Goal: Information Seeking & Learning: Check status

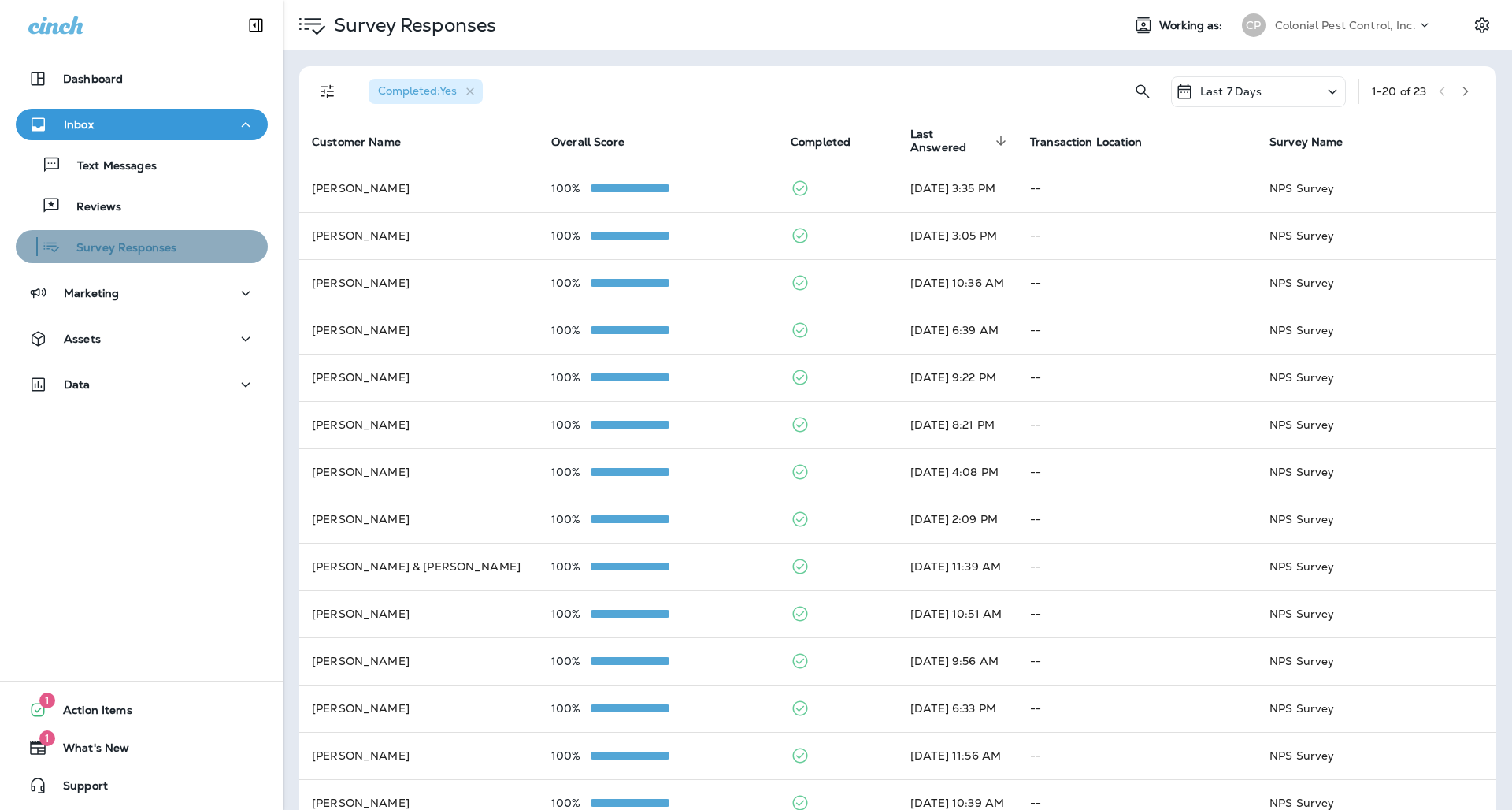
click at [117, 241] on p "Survey Responses" at bounding box center [118, 249] width 116 height 15
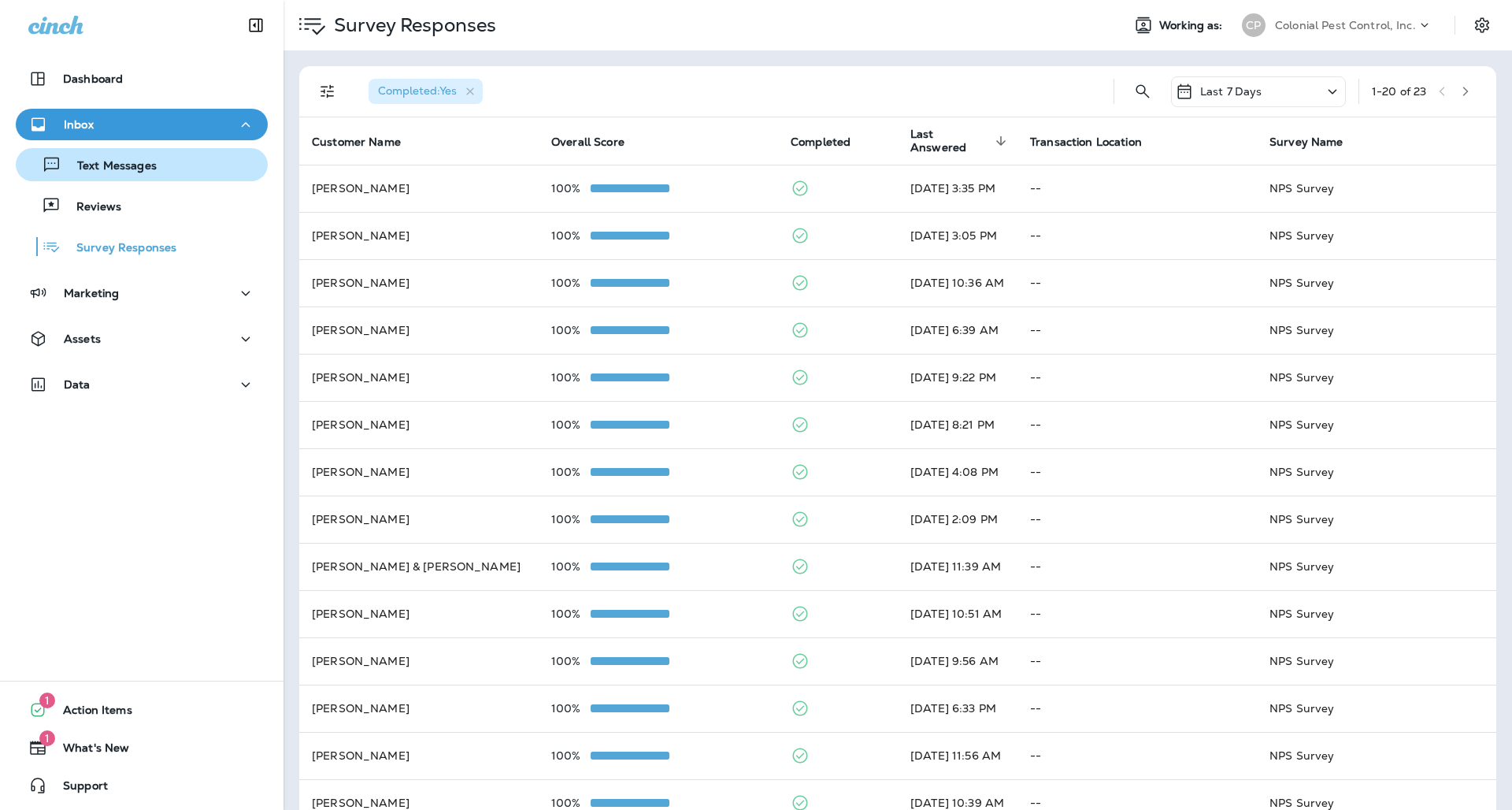
click at [130, 174] on p "Text Messages" at bounding box center [108, 166] width 95 height 15
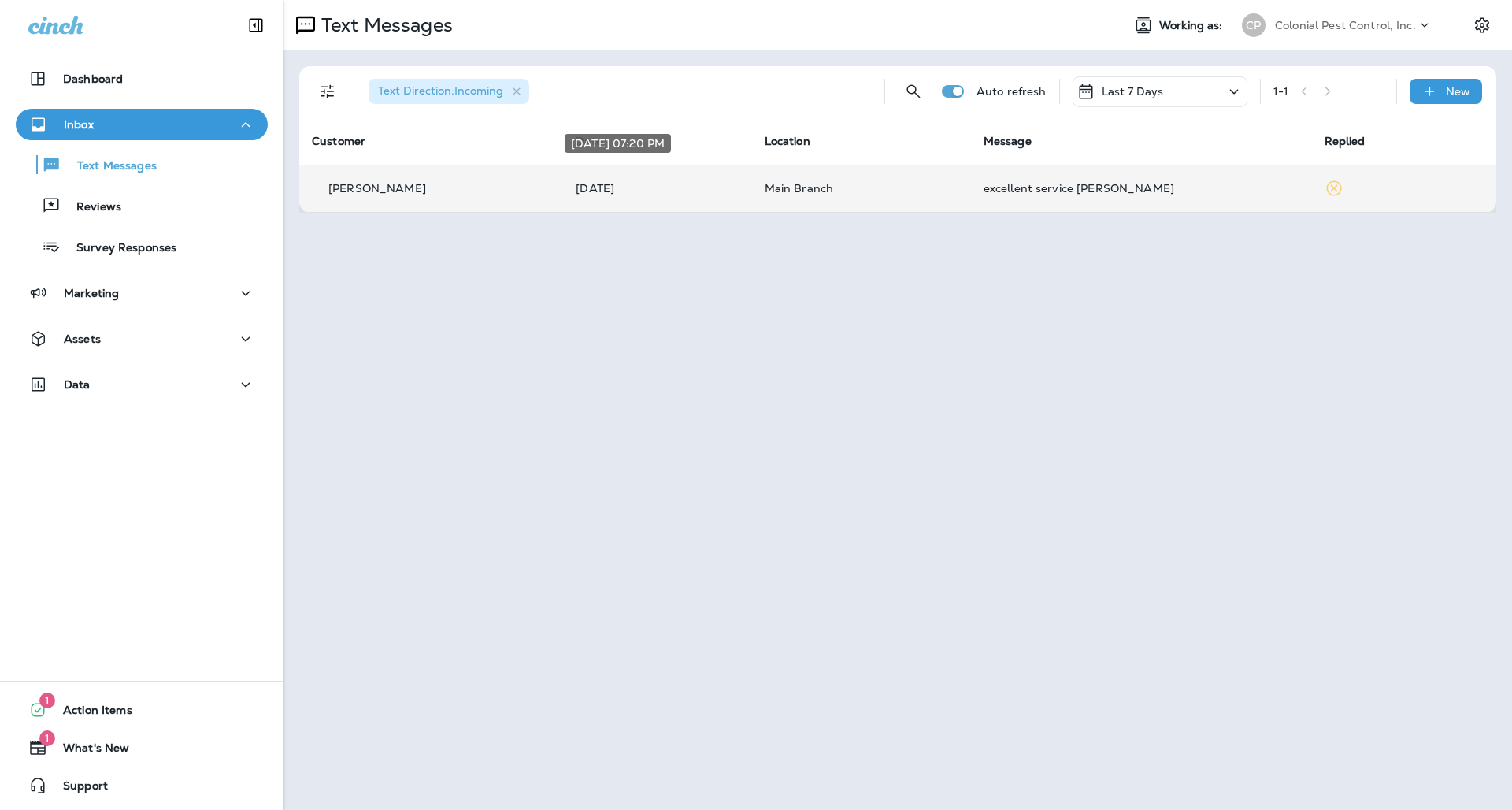
click at [595, 182] on p "[DATE]" at bounding box center [657, 188] width 163 height 13
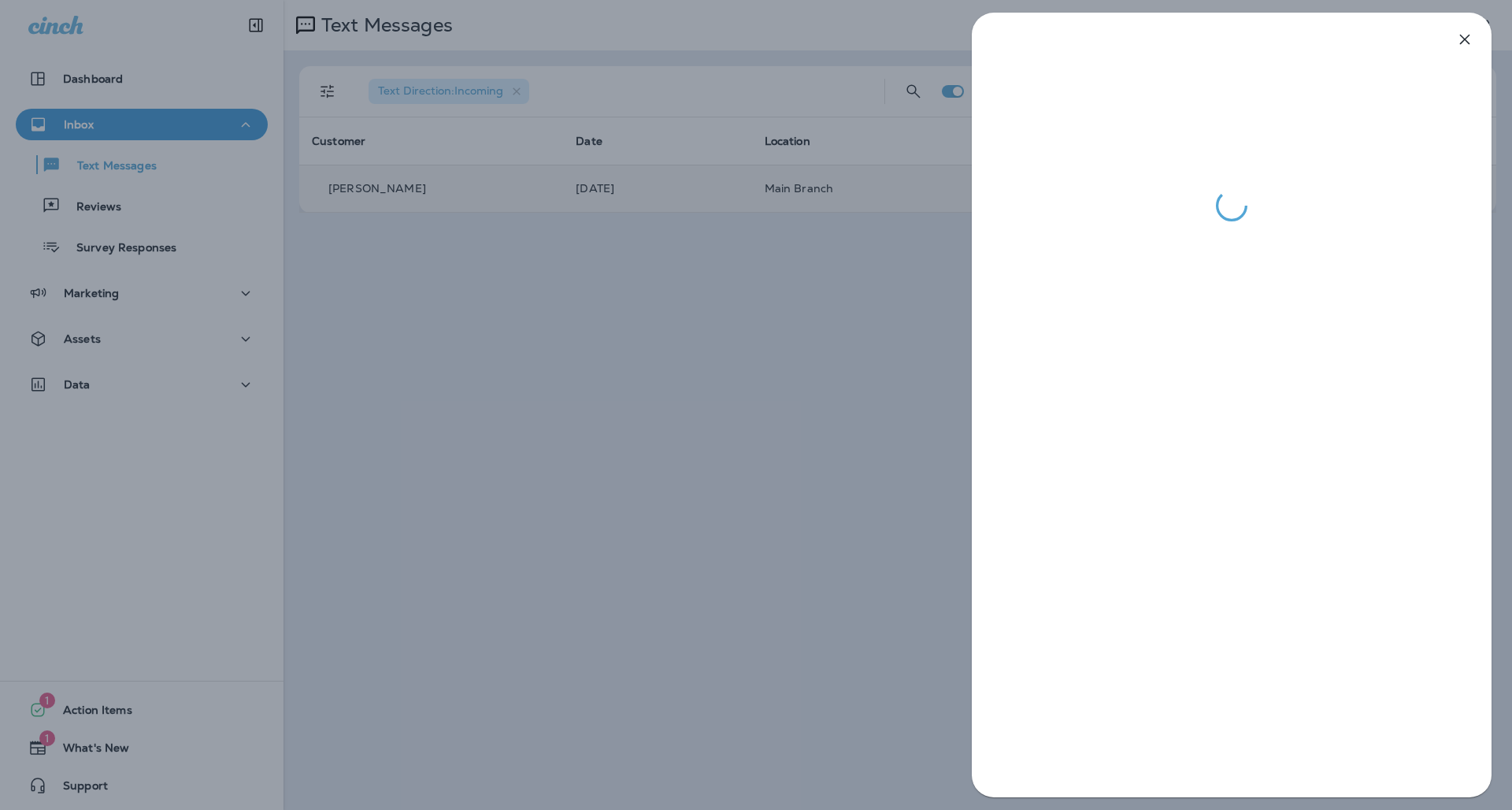
click at [927, 401] on div at bounding box center [756, 405] width 1512 height 810
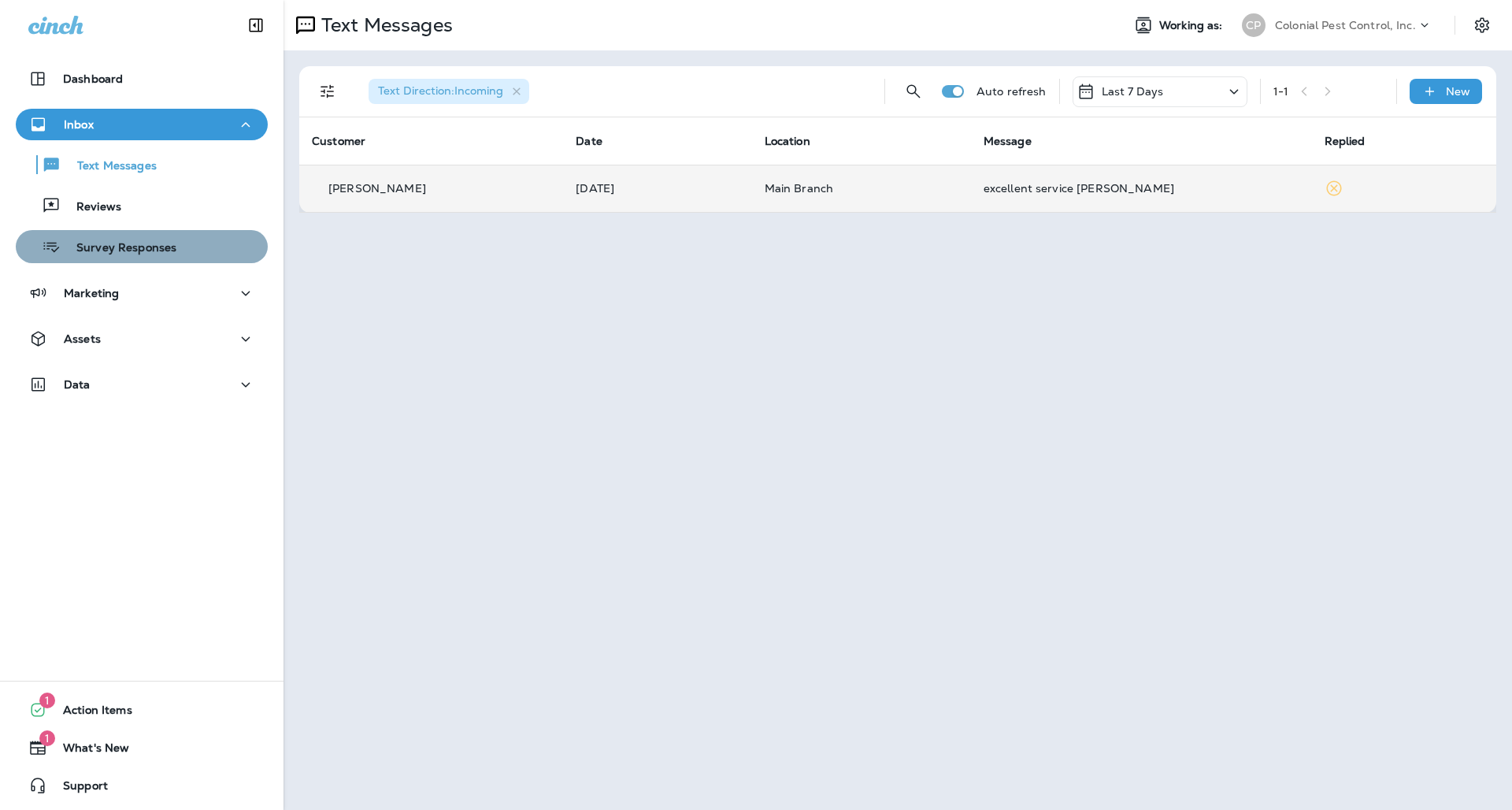
click at [148, 241] on p "Survey Responses" at bounding box center [118, 249] width 116 height 15
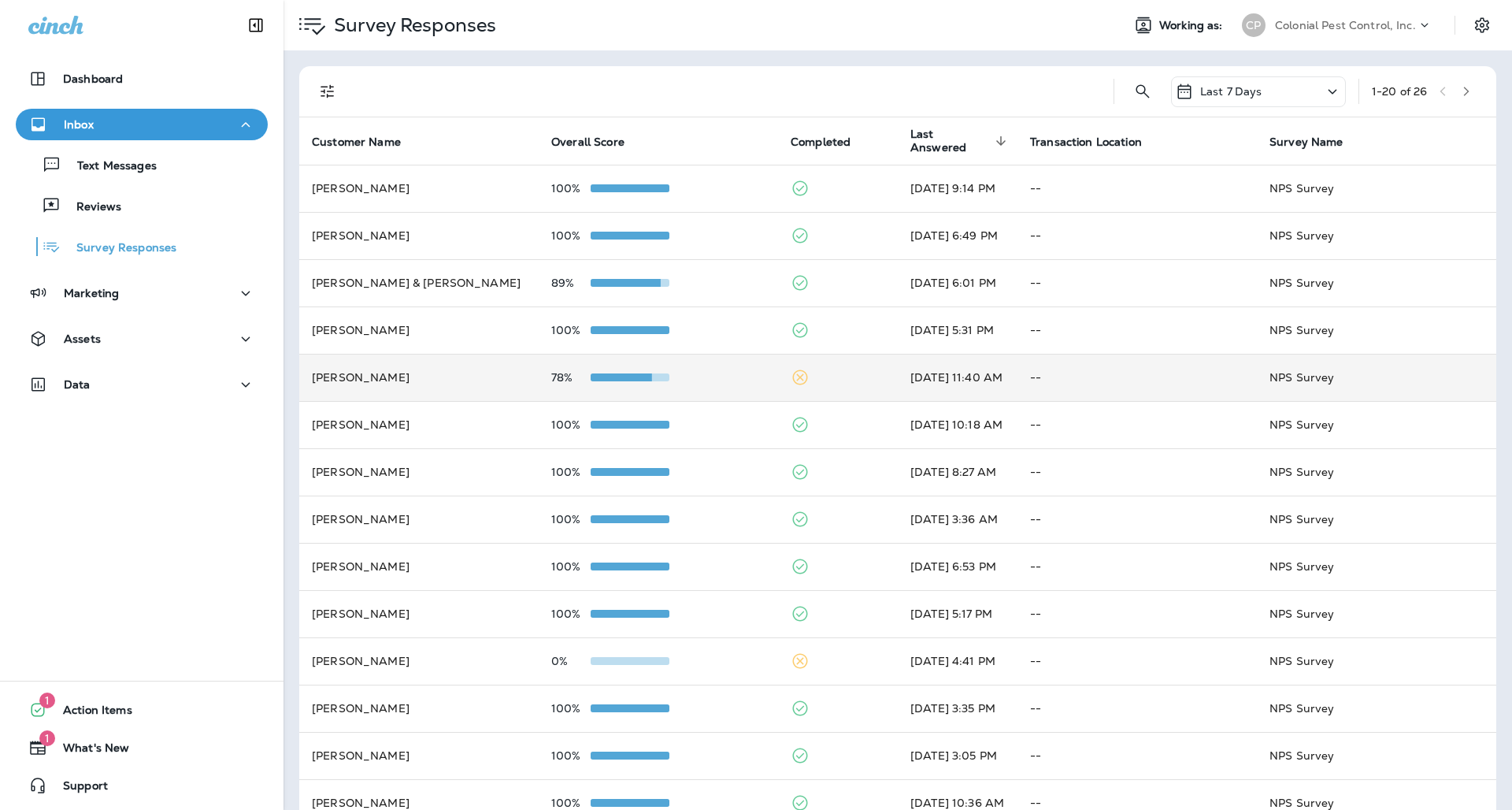
click at [756, 353] on td "78%" at bounding box center [658, 377] width 239 height 47
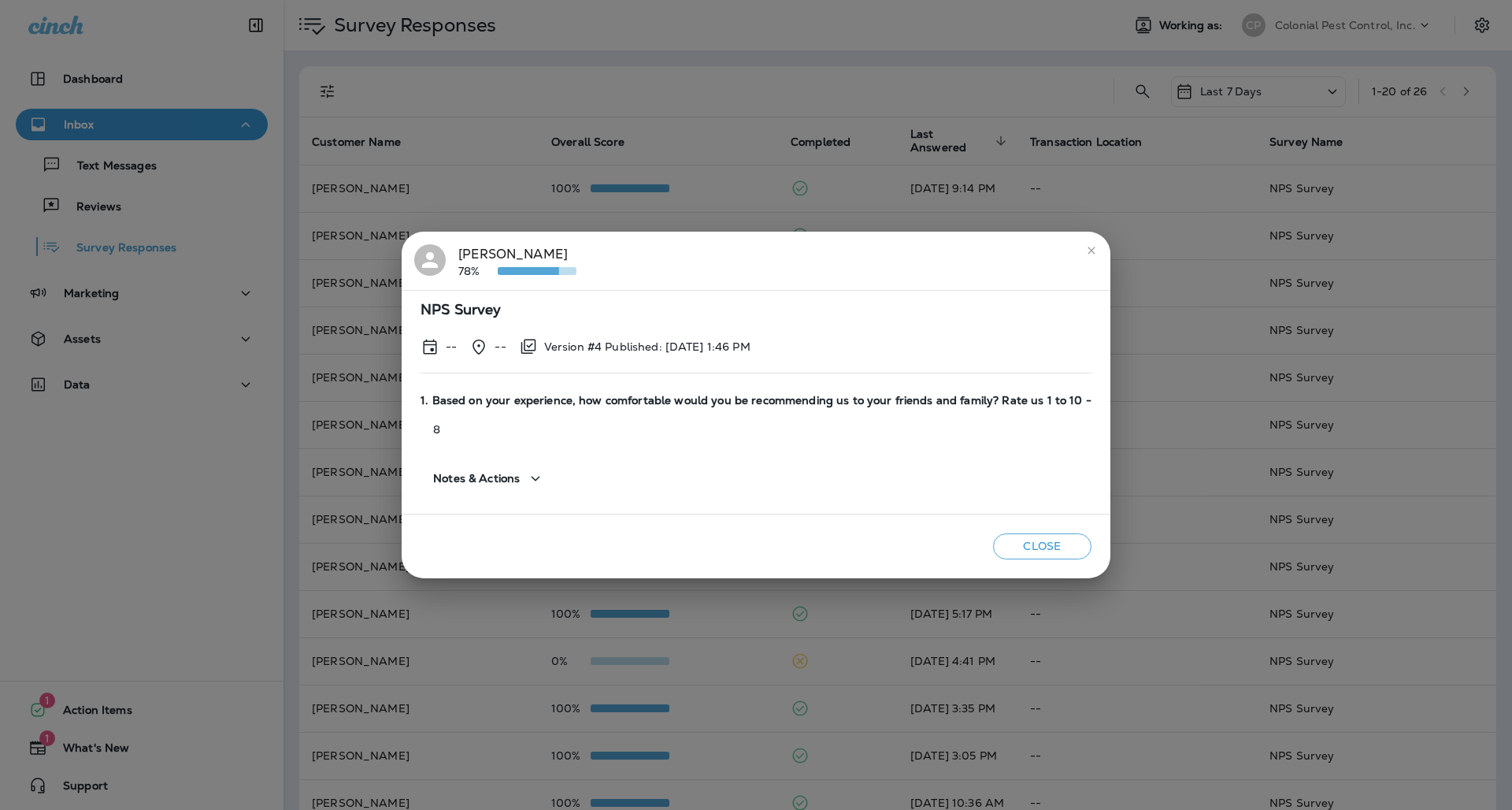
click at [652, 155] on div "[PERSON_NAME] 78% NPS Survey -- -- Version #4 Published: [DATE] 1:46 PM 1. Base…" at bounding box center [756, 405] width 1512 height 810
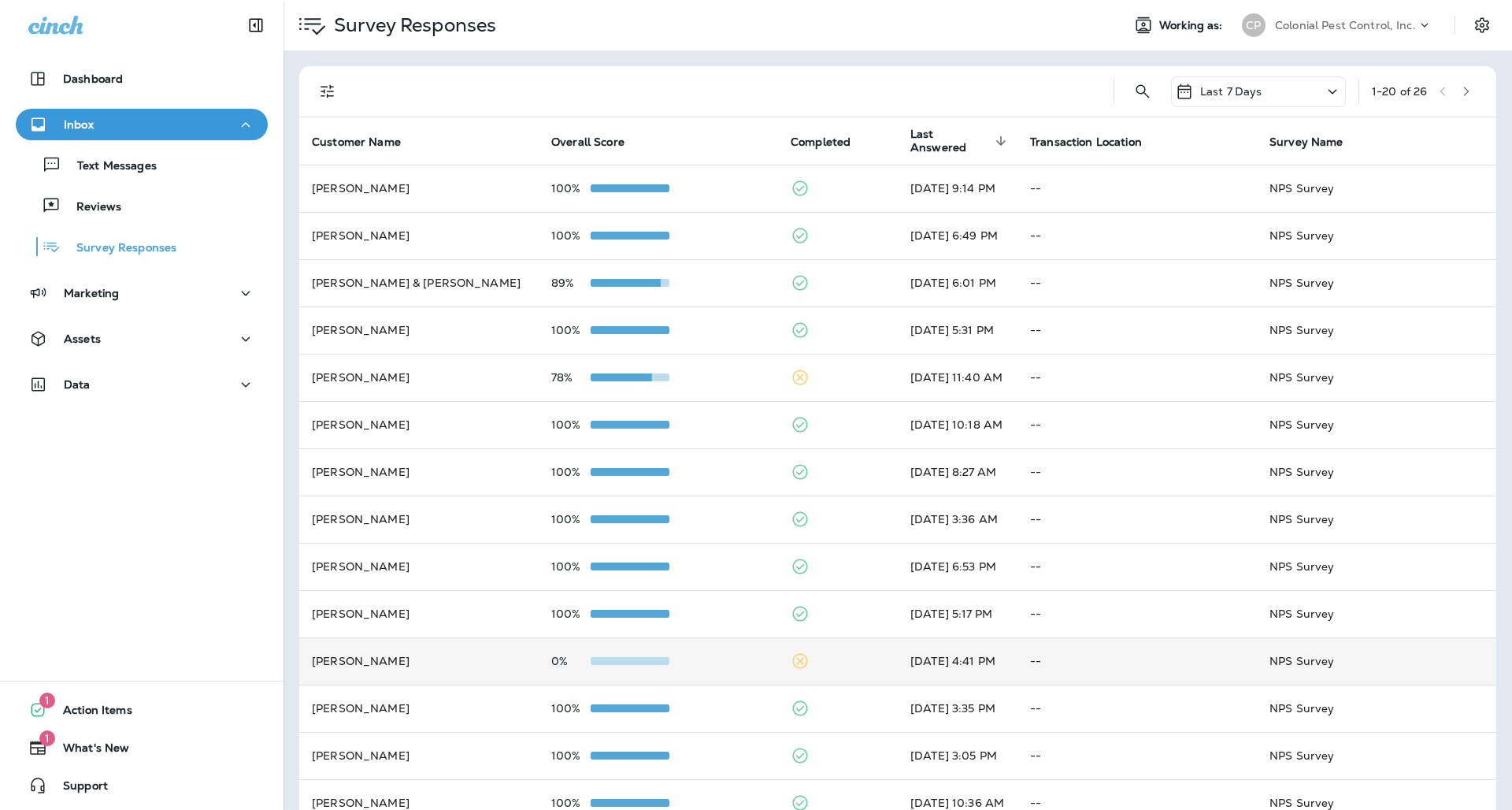
click at [742, 650] on td "0%" at bounding box center [658, 661] width 239 height 47
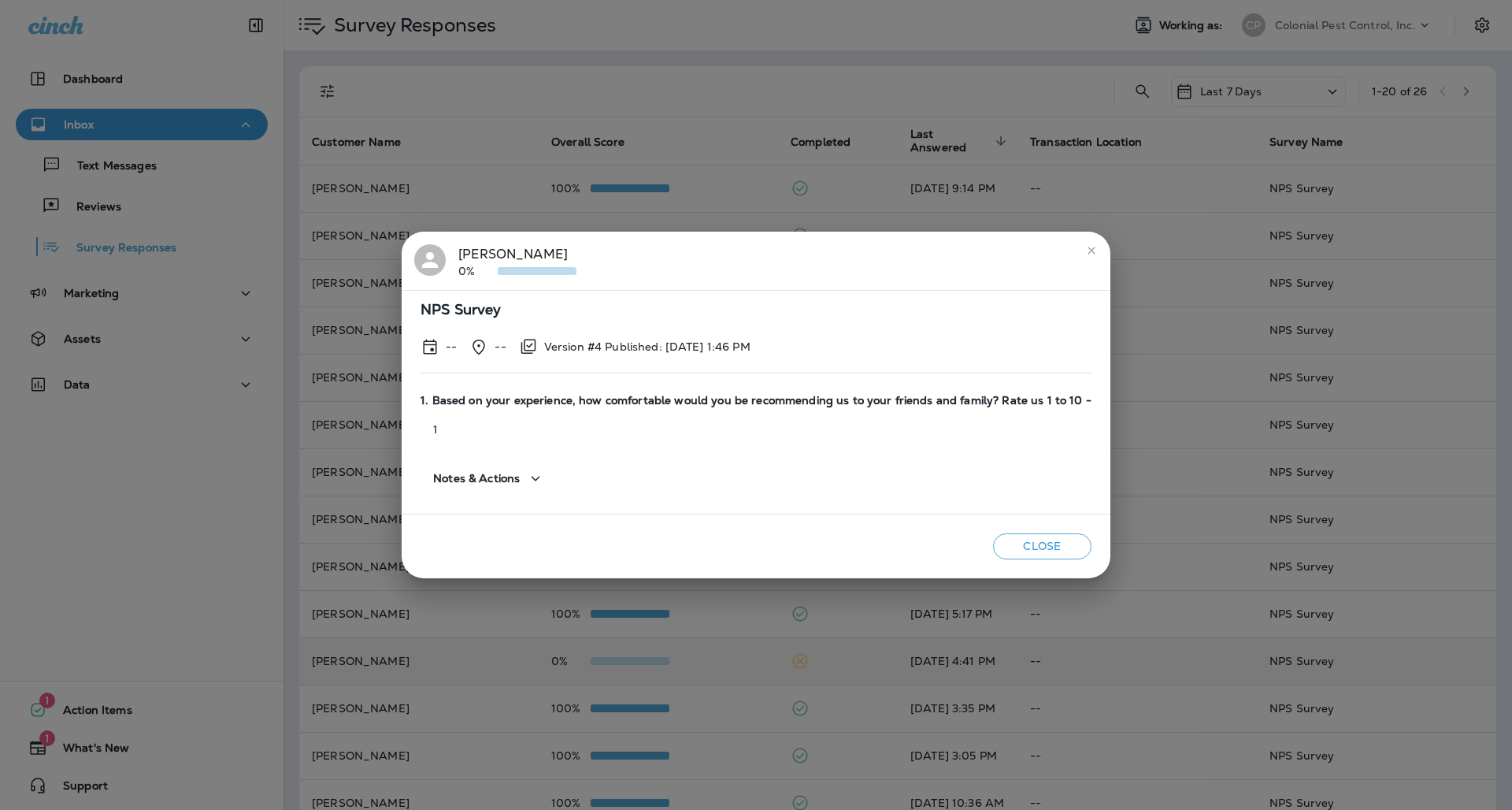
click at [742, 650] on div "[PERSON_NAME] 0% NPS Survey -- -- Version #4 Published: [DATE] 1:46 PM 1. Based…" at bounding box center [756, 405] width 1512 height 810
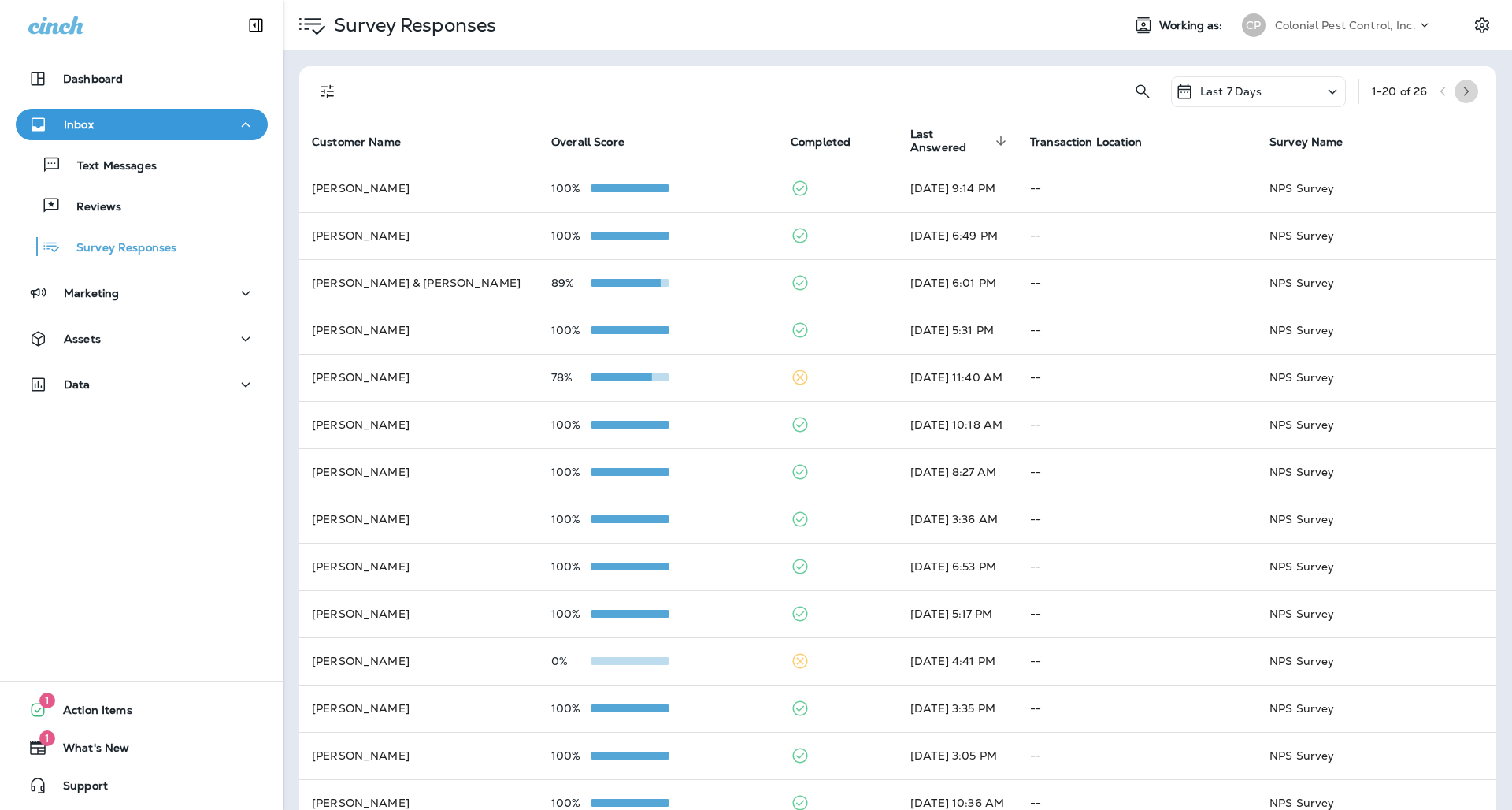
click at [1476, 95] on button "button" at bounding box center [1466, 91] width 23 height 24
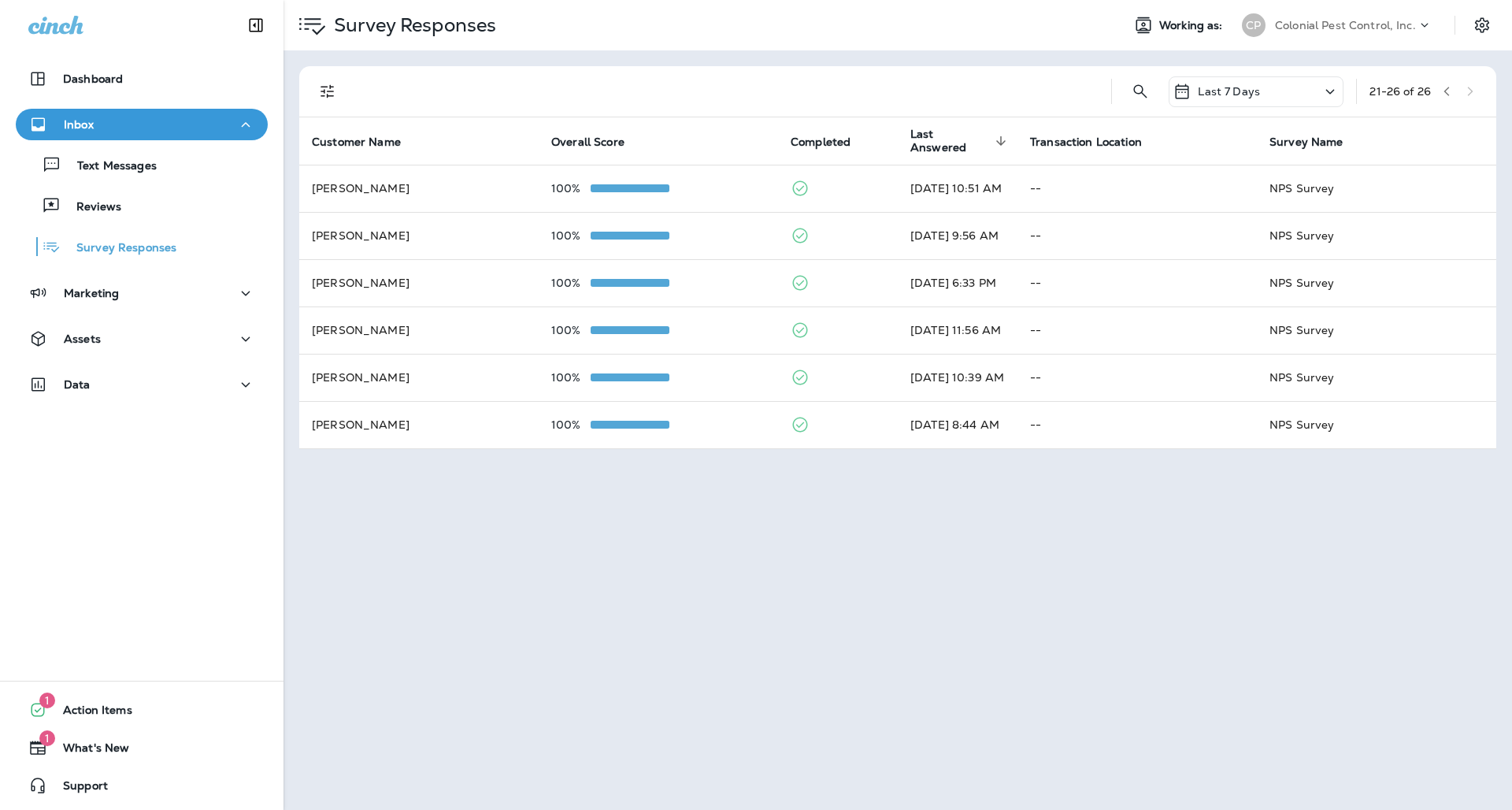
click at [1452, 94] on button "button" at bounding box center [1446, 91] width 23 height 24
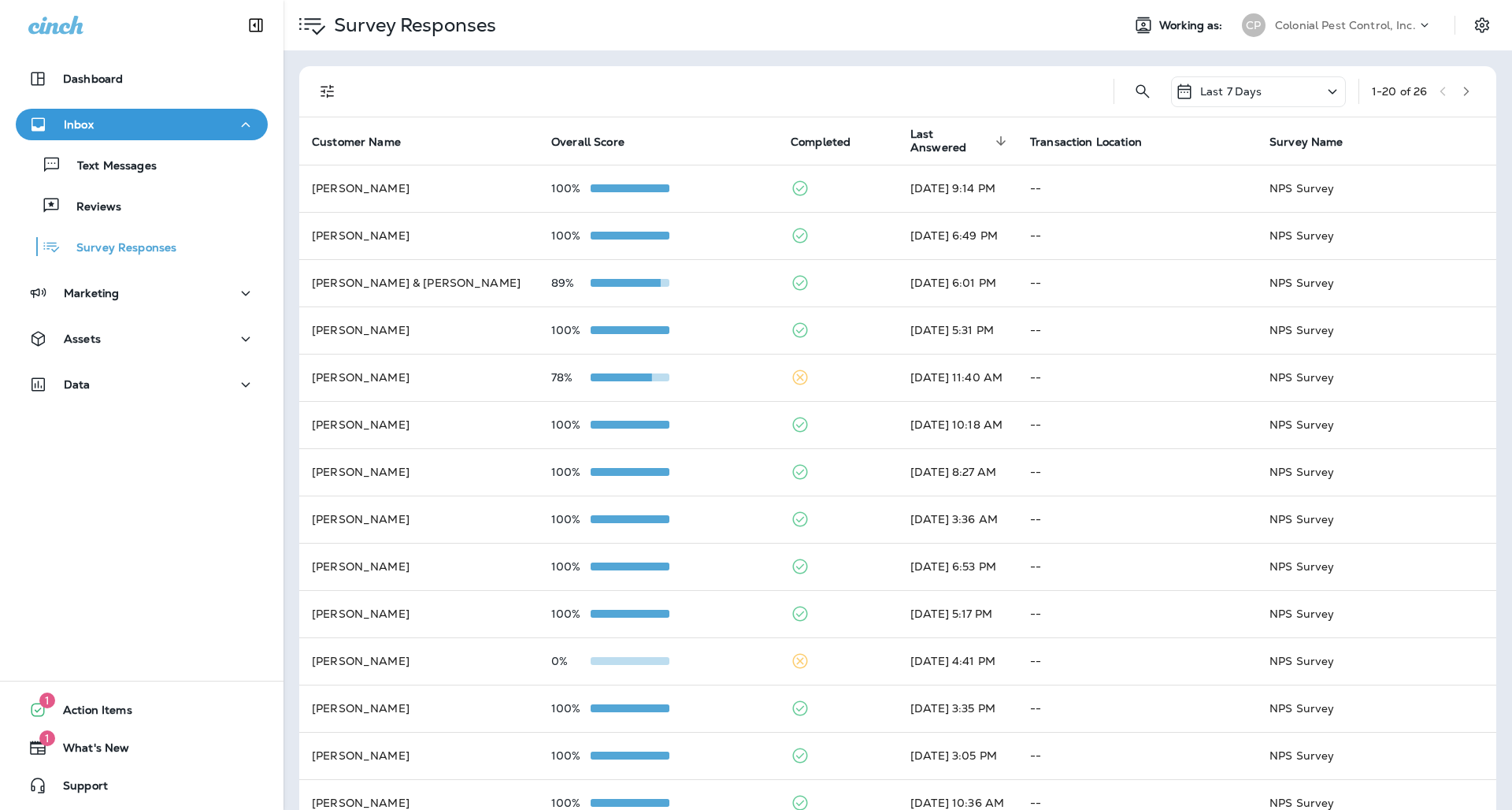
click at [1324, 98] on div "Last 7 Days" at bounding box center [1257, 92] width 174 height 31
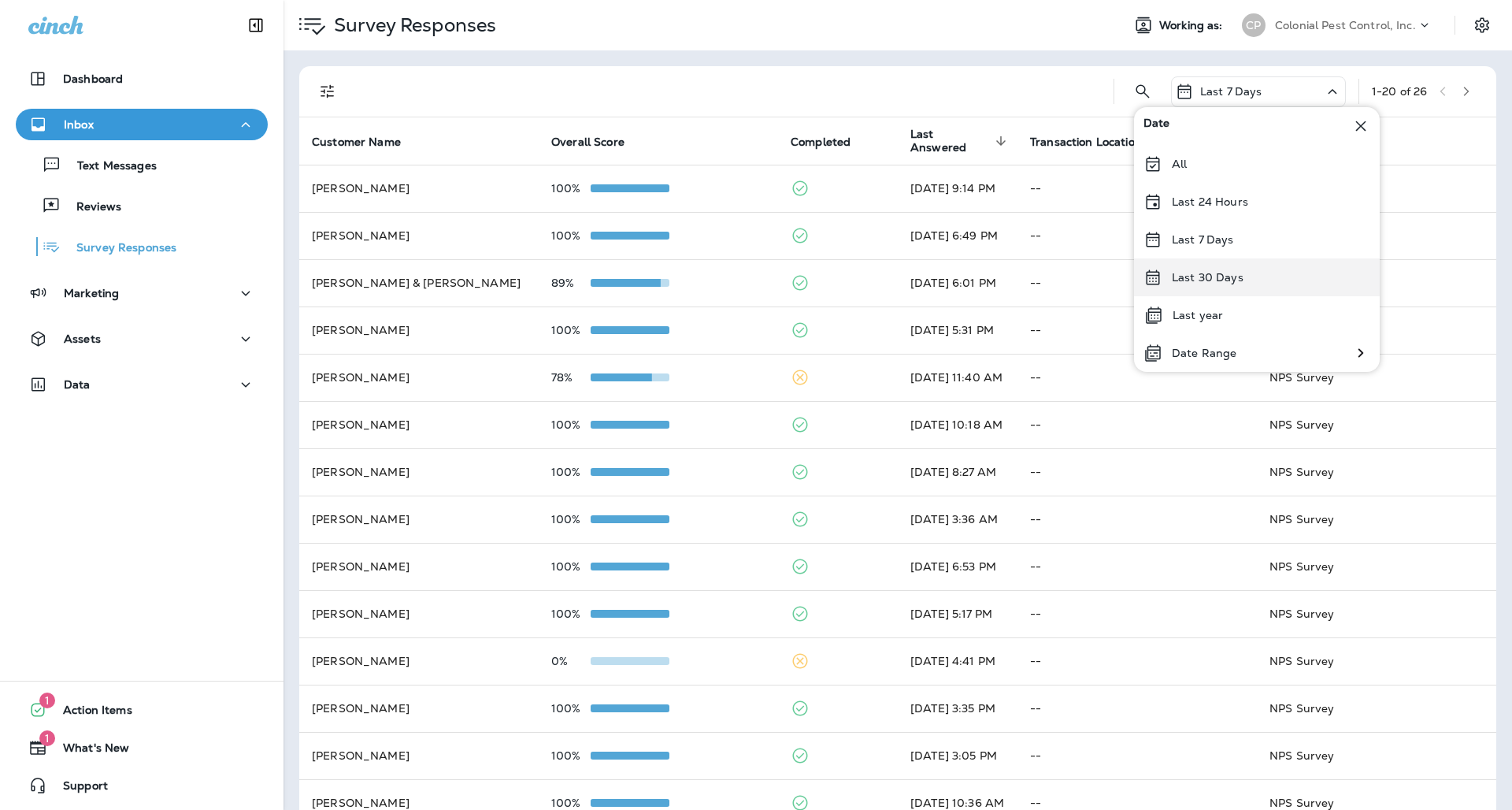
click at [1238, 268] on div "Last 30 Days" at bounding box center [1256, 278] width 246 height 38
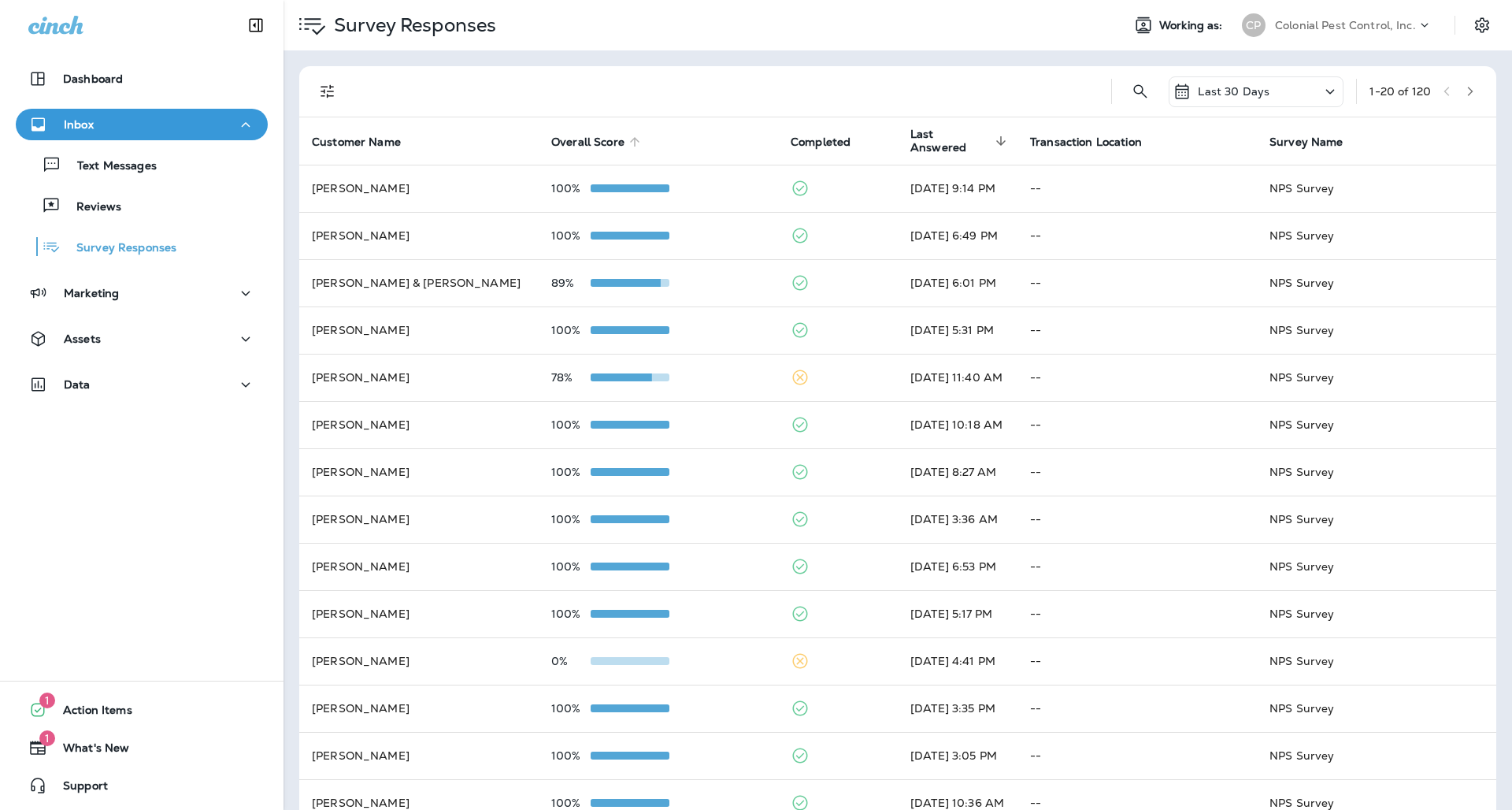
click at [587, 136] on span "Overall Score" at bounding box center [587, 142] width 73 height 14
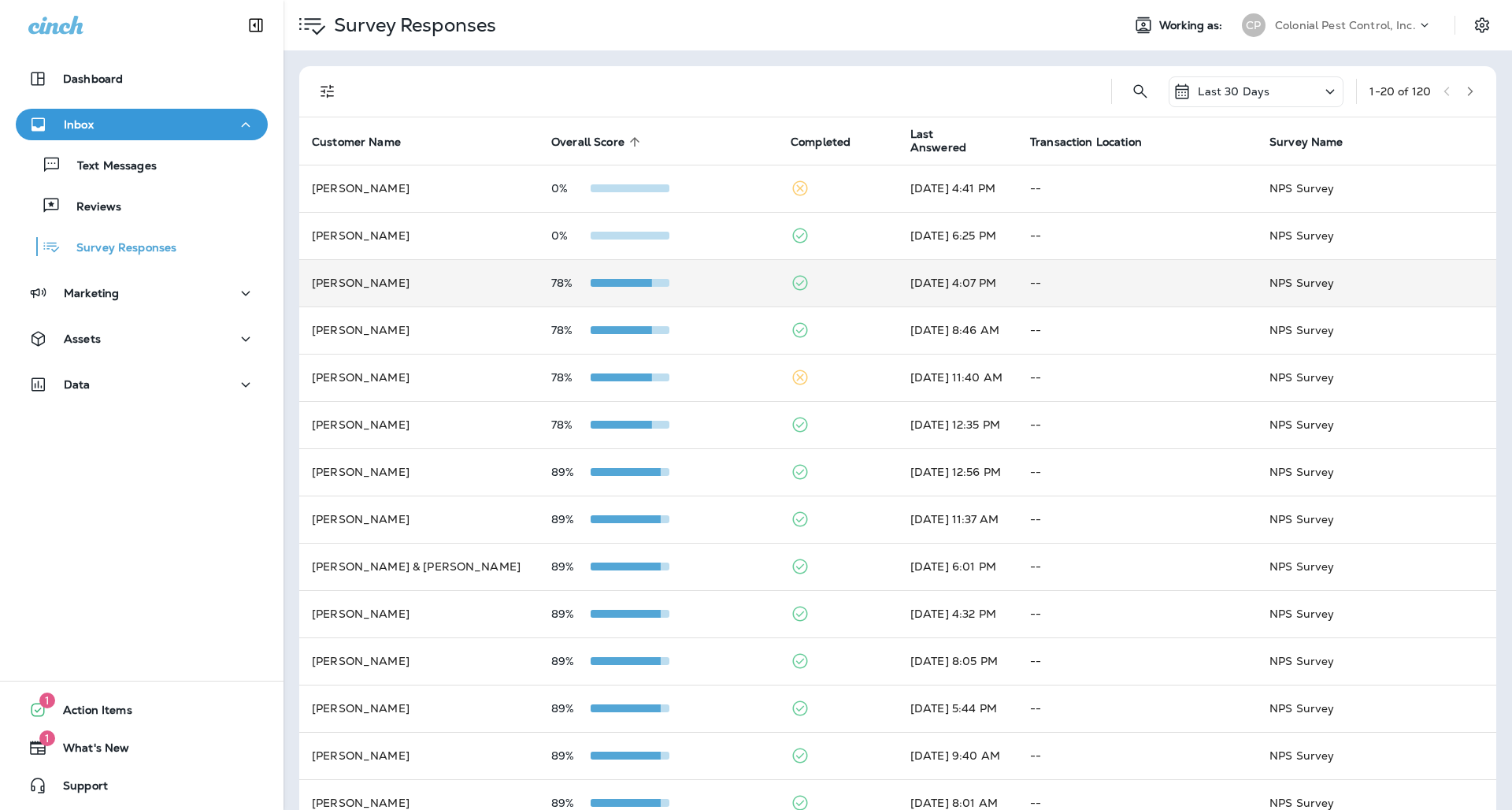
click at [723, 277] on div "78%" at bounding box center [658, 283] width 214 height 13
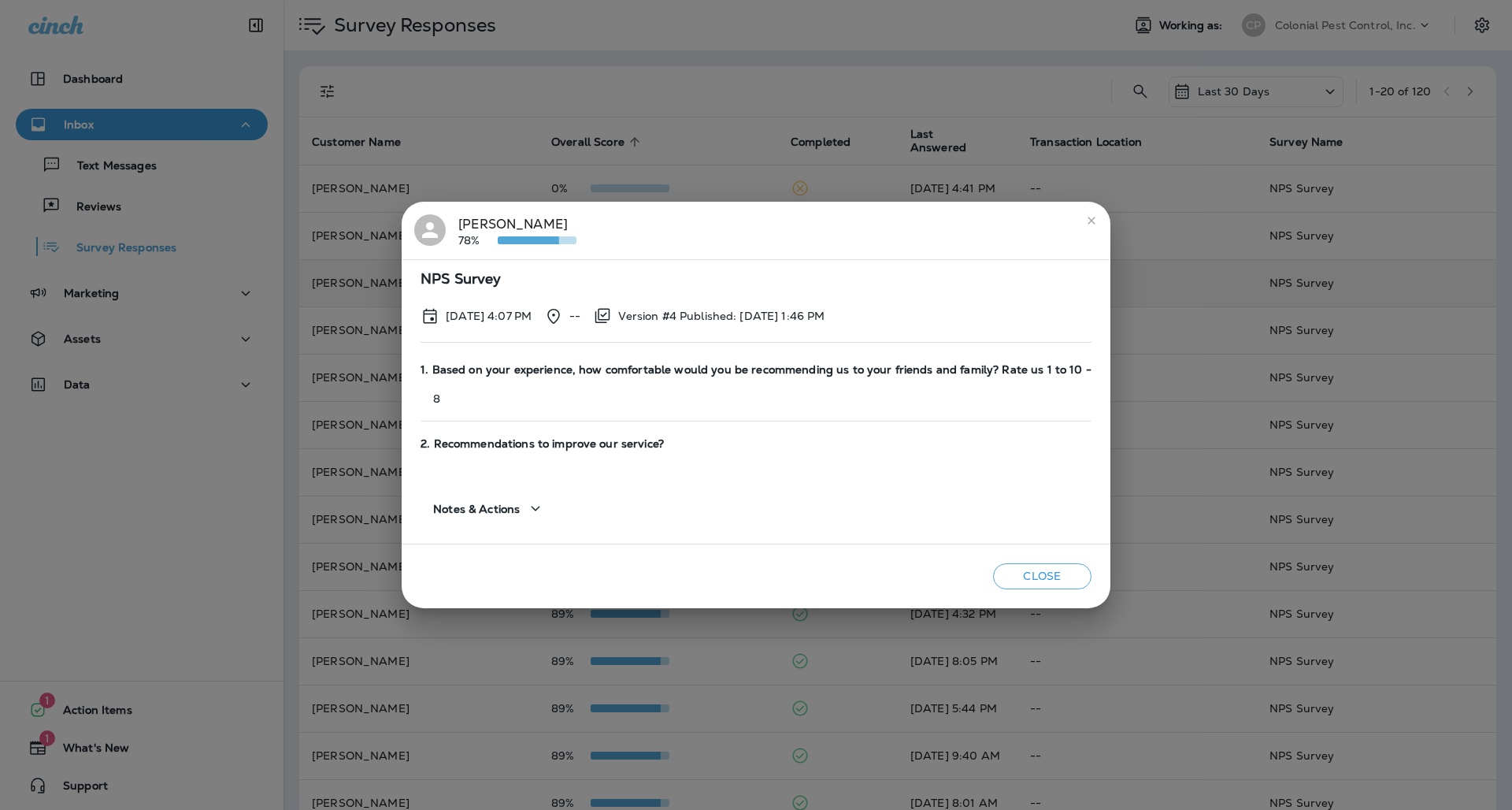
click at [687, 193] on div "[PERSON_NAME] 78% NPS Survey [DATE] 4:07 PM -- Version #4 Published: [DATE] 1:4…" at bounding box center [756, 405] width 1512 height 810
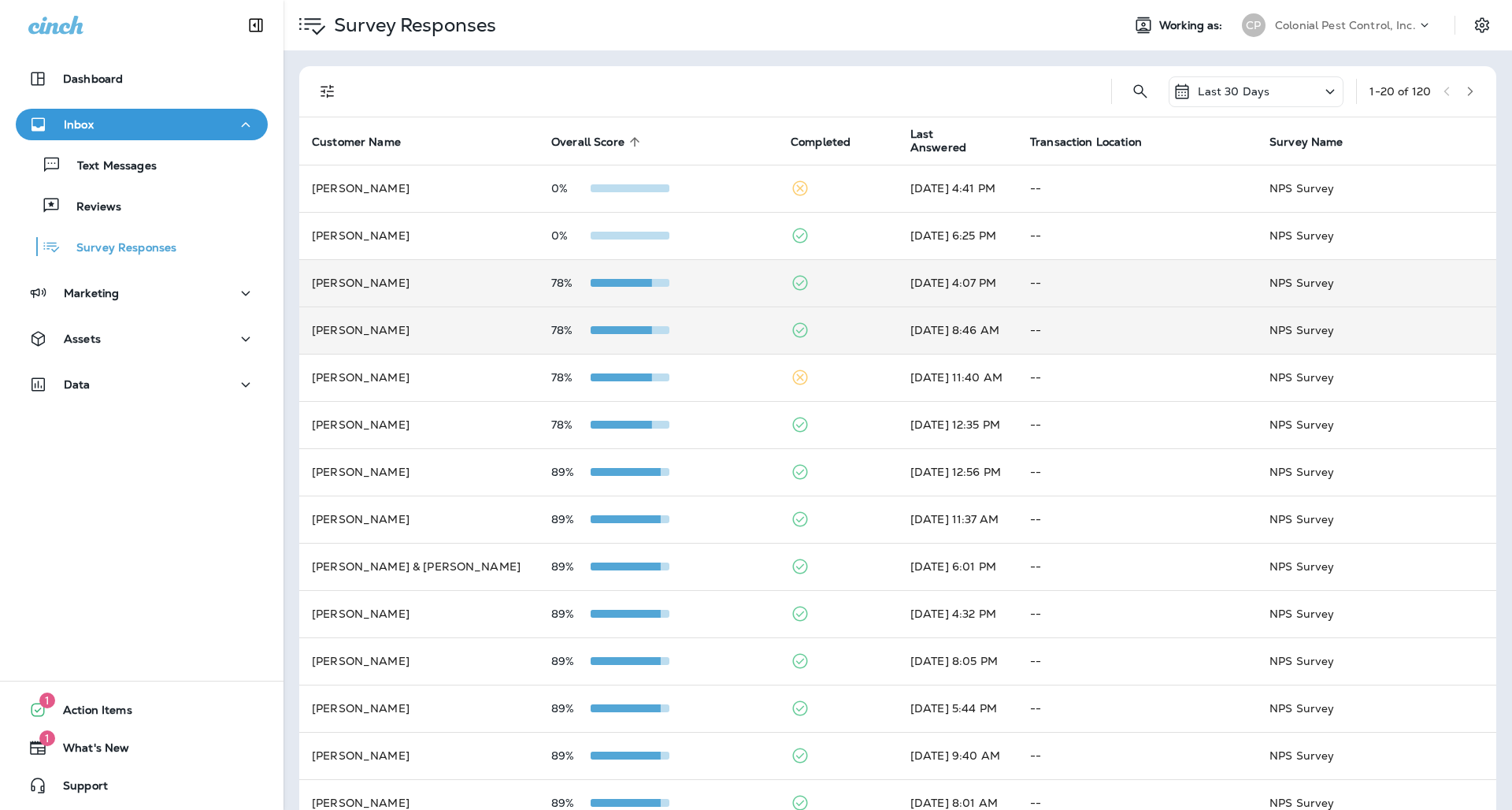
click at [710, 334] on td "78%" at bounding box center [658, 330] width 239 height 47
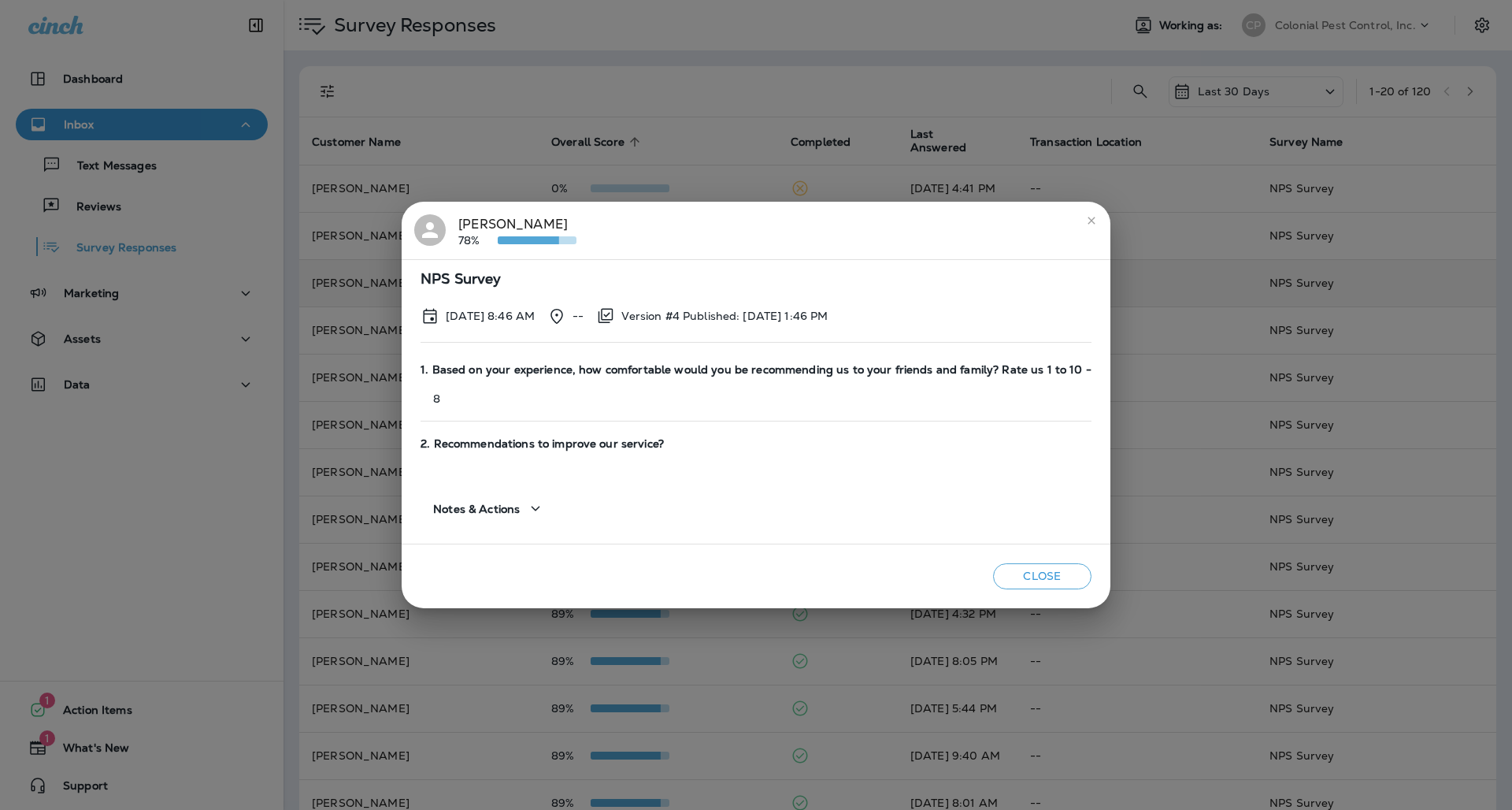
click at [716, 168] on div "[PERSON_NAME] 78% NPS Survey [DATE] 8:46 AM -- Version #4 Published: [DATE] 1:4…" at bounding box center [756, 405] width 1512 height 810
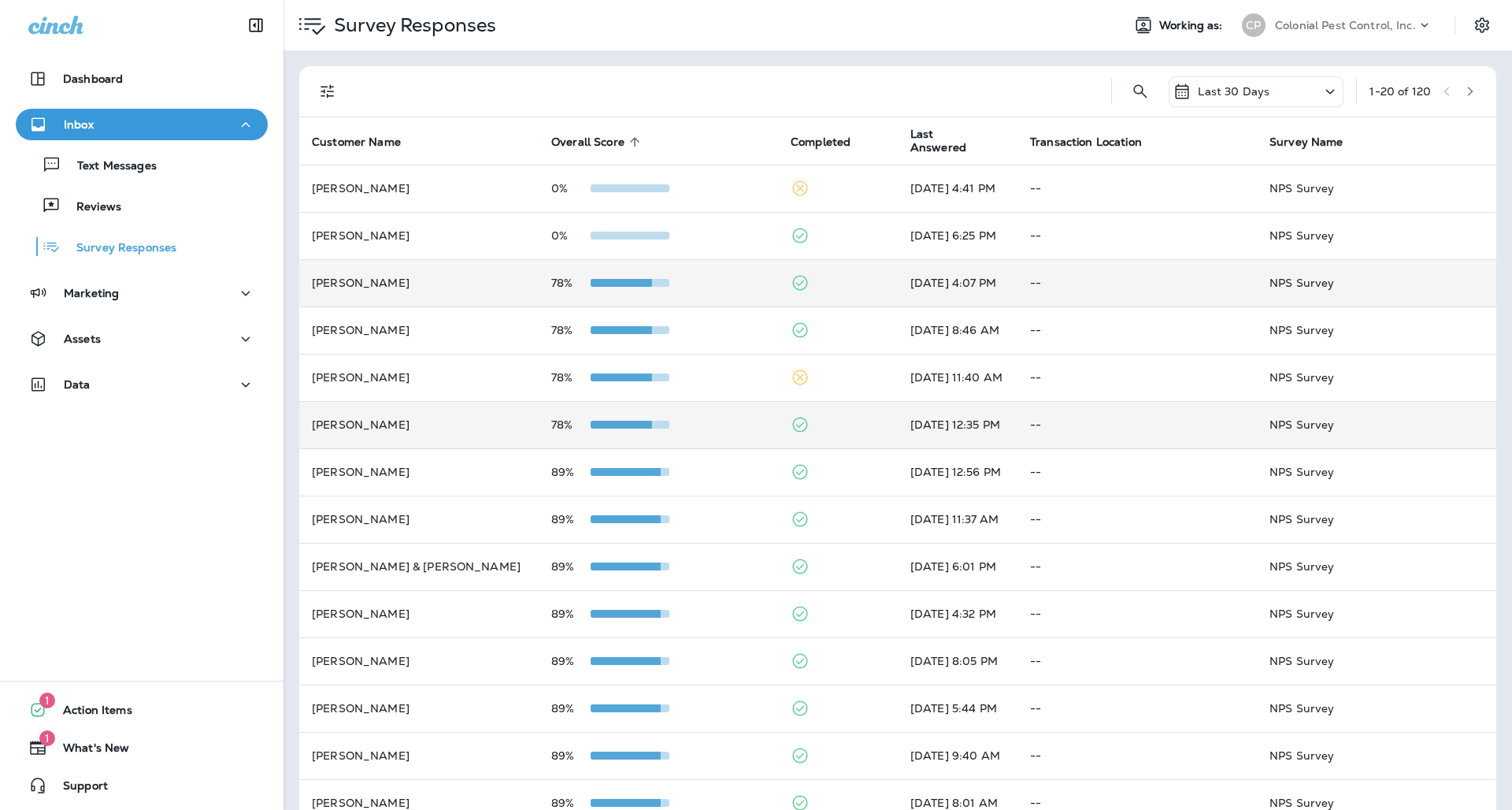
click at [712, 400] on td "78%" at bounding box center [658, 424] width 239 height 47
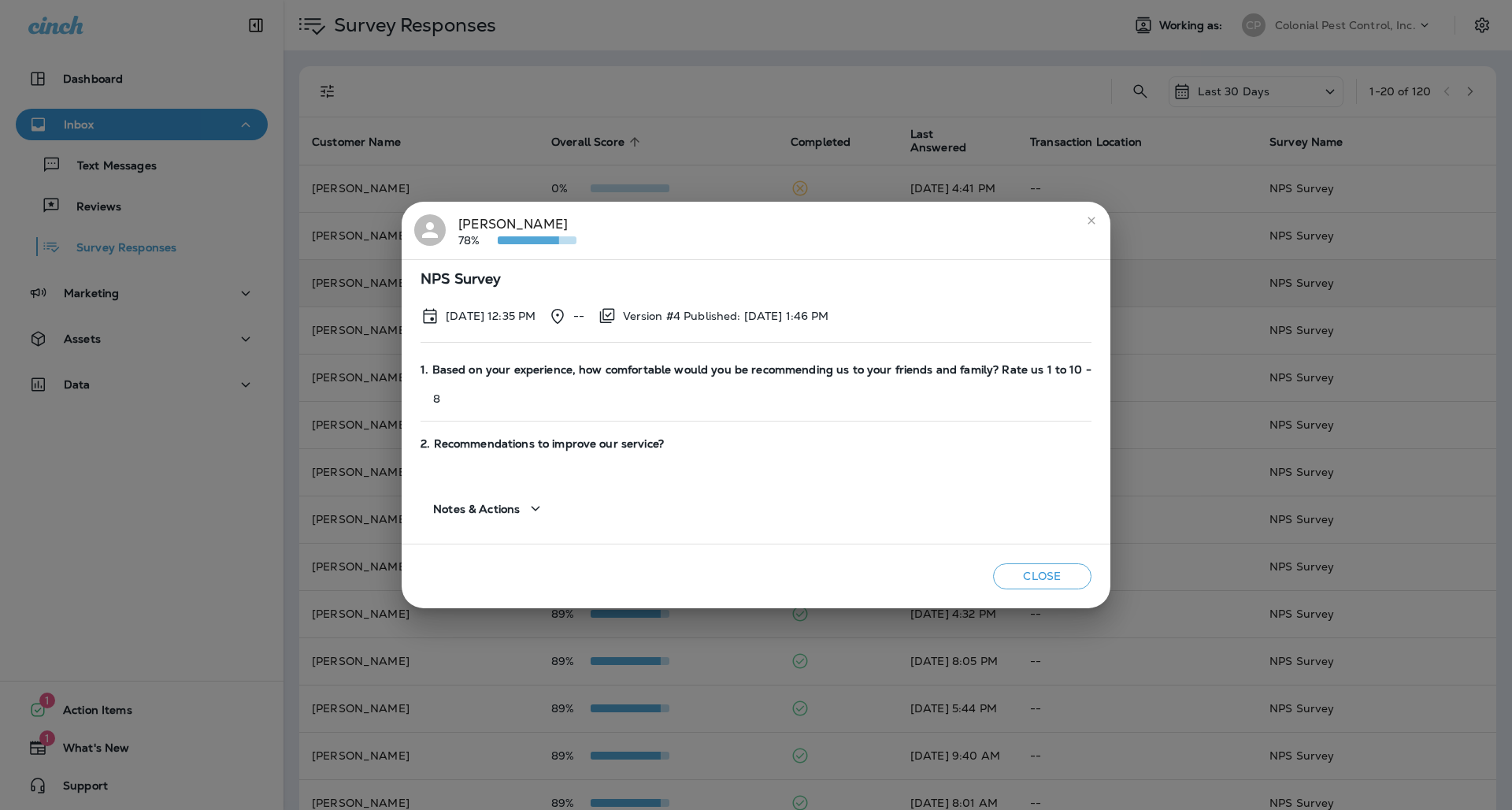
click at [728, 205] on h2 "[PERSON_NAME] 78%" at bounding box center [756, 231] width 709 height 58
click at [1028, 160] on div "[PERSON_NAME] 78% NPS Survey [DATE] 12:35 PM -- Version #4 Published: [DATE] 1:…" at bounding box center [756, 405] width 1512 height 810
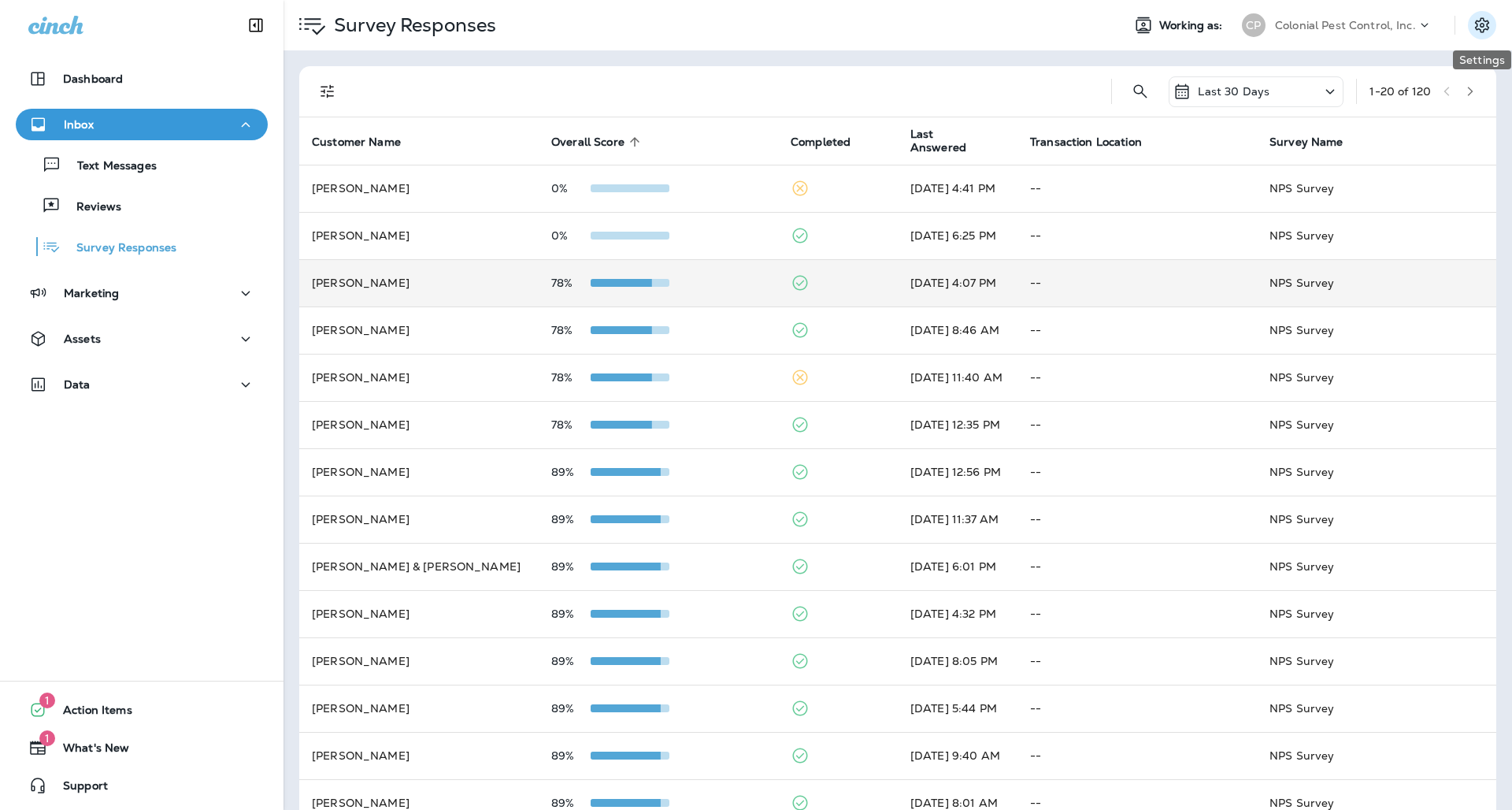
click at [1480, 34] on button "Settings" at bounding box center [1481, 24] width 28 height 28
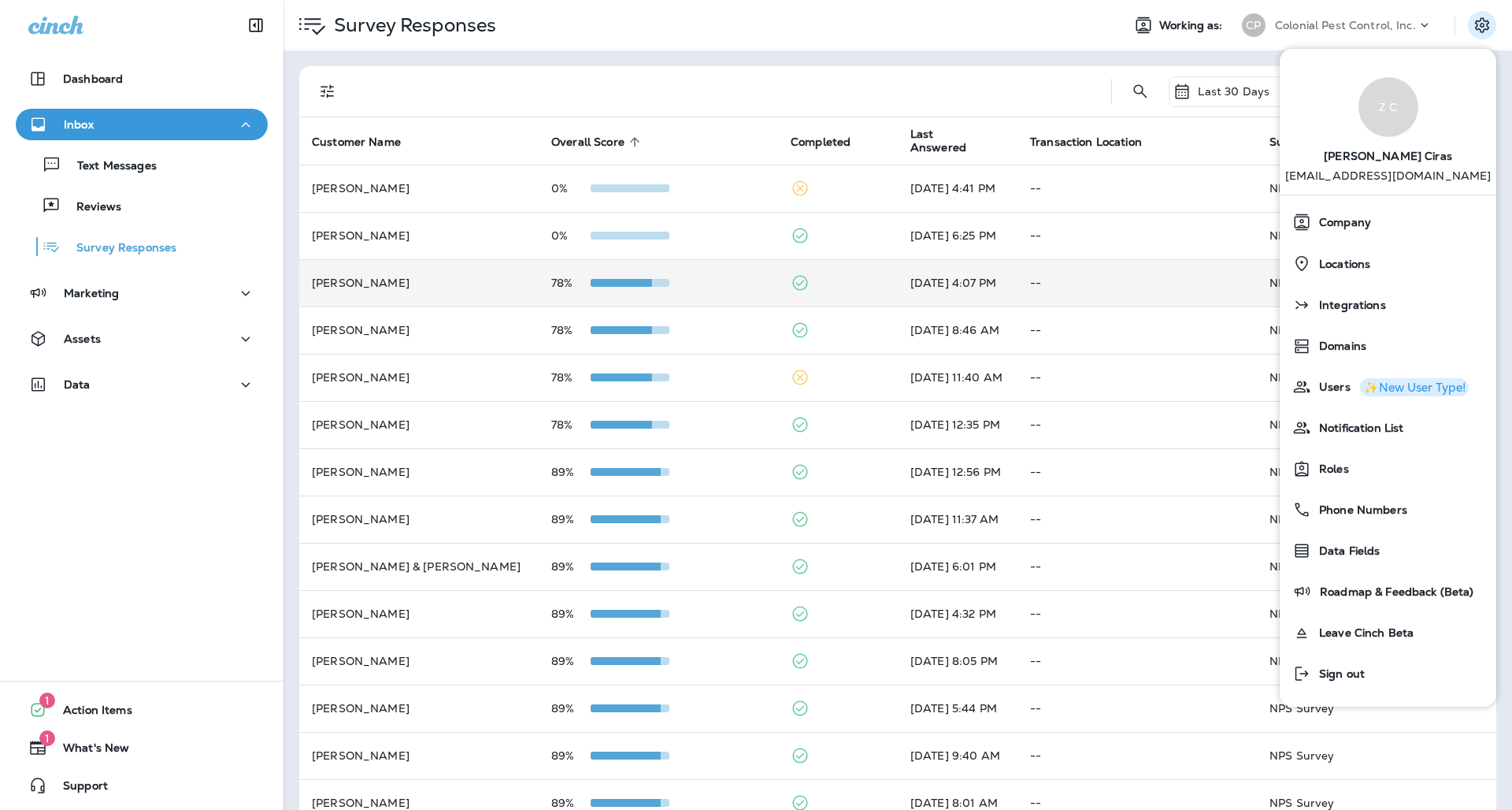
click at [888, 14] on div "Survey Responses" at bounding box center [696, 24] width 825 height 44
